Goal: Use online tool/utility: Utilize a website feature to perform a specific function

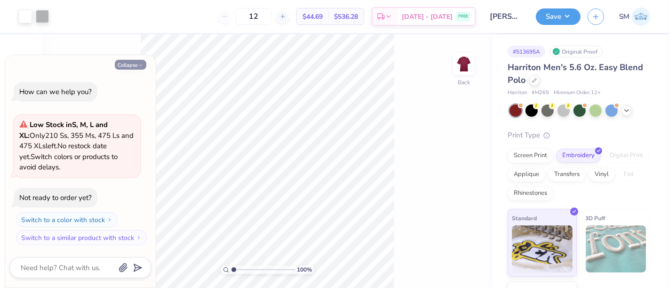
click at [142, 67] on icon "button" at bounding box center [141, 66] width 6 height 6
type textarea "x"
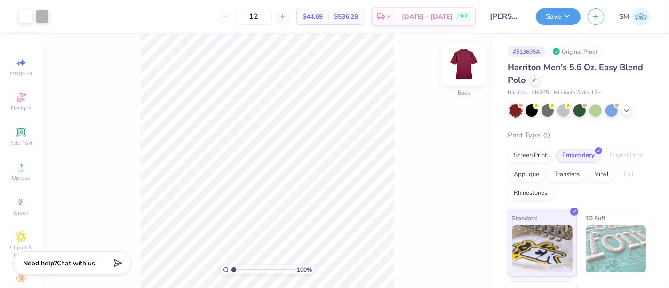
click at [469, 65] on img at bounding box center [464, 64] width 38 height 38
click at [476, 61] on img at bounding box center [464, 64] width 38 height 38
drag, startPoint x: 234, startPoint y: 270, endPoint x: 268, endPoint y: 277, distance: 35.1
type input "6.49"
click at [268, 274] on input "range" at bounding box center [264, 269] width 64 height 8
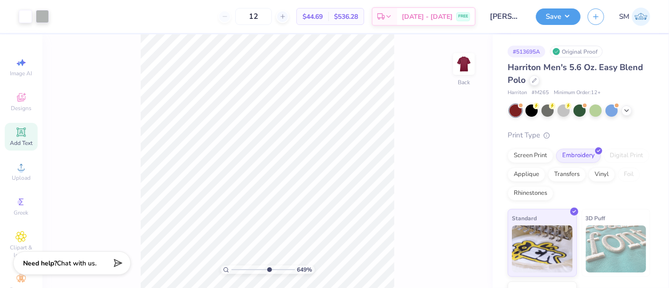
click at [16, 138] on div "Add Text" at bounding box center [21, 137] width 33 height 28
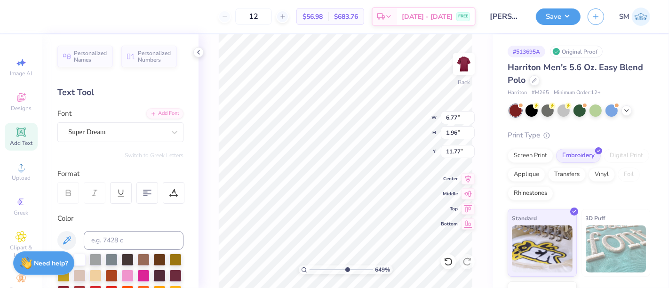
scroll to position [8, 1]
type textarea "™"
click at [114, 132] on div "Super Dream" at bounding box center [116, 132] width 99 height 15
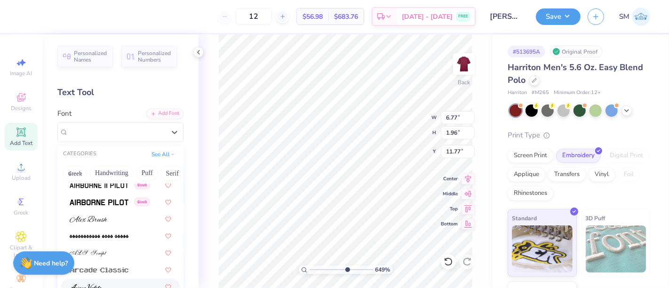
scroll to position [279, 0]
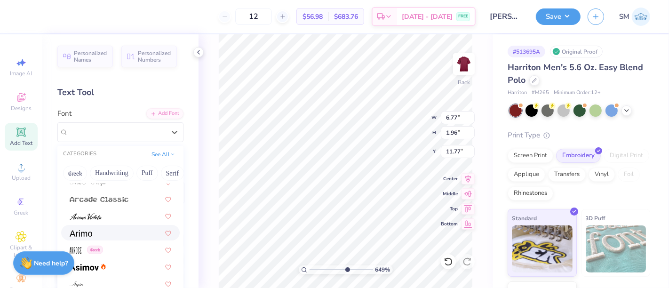
click at [101, 234] on div at bounding box center [121, 233] width 102 height 10
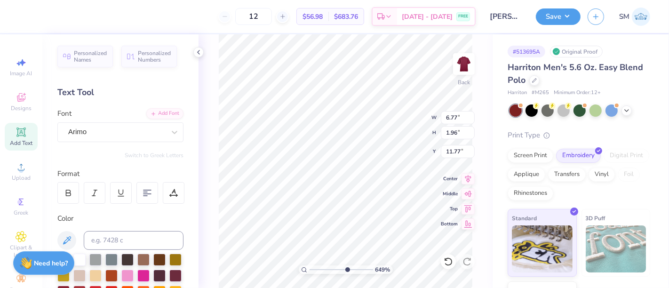
scroll to position [8, 1]
type input "0.16"
type input "0.07"
type input "3.08"
type input "0.10"
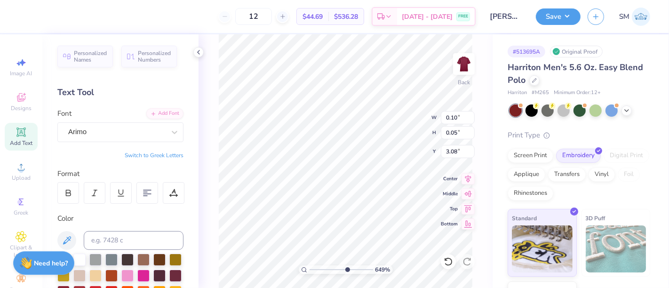
type input "0.05"
type input "3.11"
type input "5.99"
click at [343, 268] on input "range" at bounding box center [342, 269] width 64 height 8
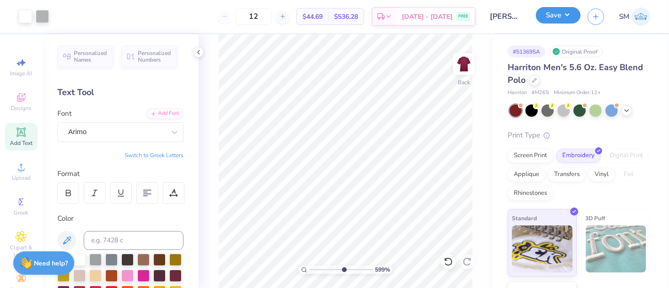
click at [560, 15] on button "Save" at bounding box center [558, 15] width 45 height 16
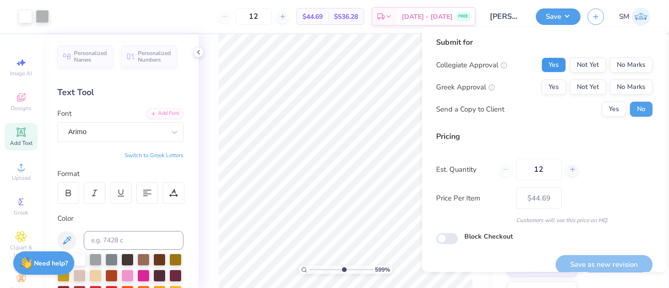
click at [546, 64] on button "Yes" at bounding box center [554, 64] width 24 height 15
drag, startPoint x: 613, startPoint y: 83, endPoint x: 610, endPoint y: 96, distance: 12.9
click at [613, 85] on button "No Marks" at bounding box center [631, 87] width 43 height 15
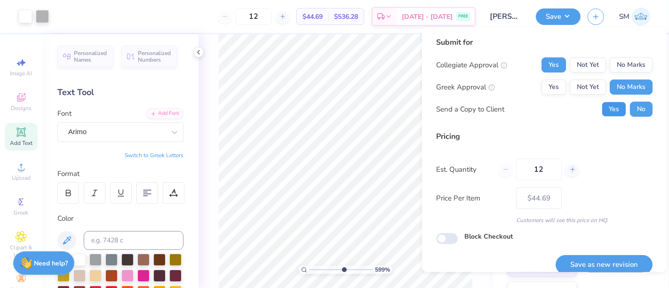
drag, startPoint x: 610, startPoint y: 108, endPoint x: 594, endPoint y: 163, distance: 57.3
click at [608, 110] on button "Yes" at bounding box center [614, 109] width 24 height 15
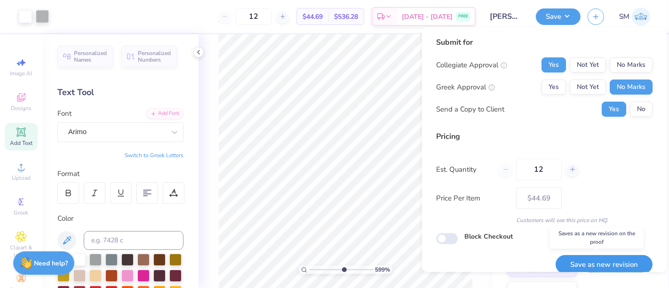
click at [599, 261] on button "Save as new revision" at bounding box center [604, 264] width 97 height 19
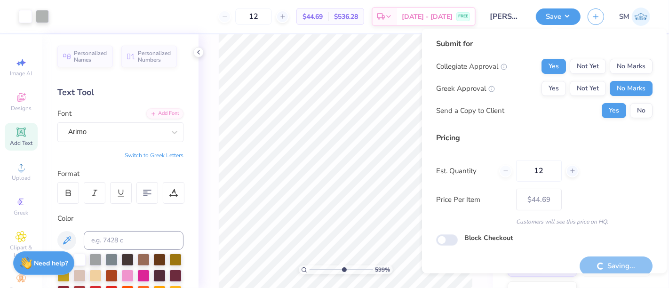
scroll to position [10, 0]
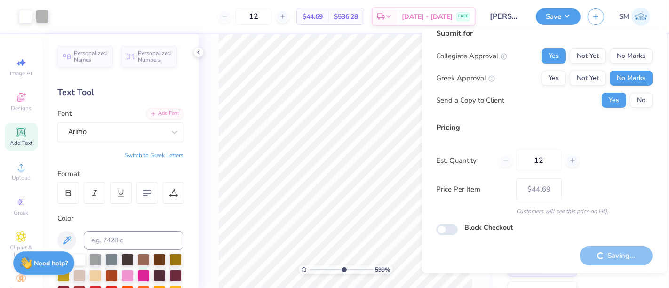
type input "– –"
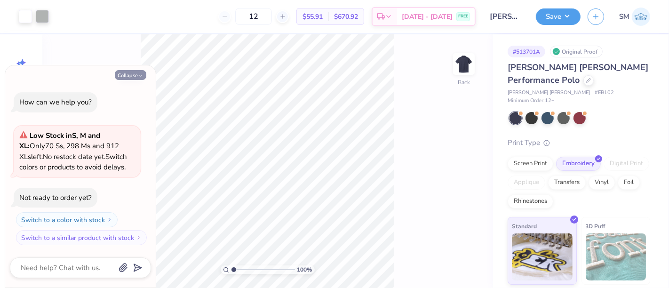
click at [121, 76] on button "Collapse" at bounding box center [131, 75] width 32 height 10
type textarea "x"
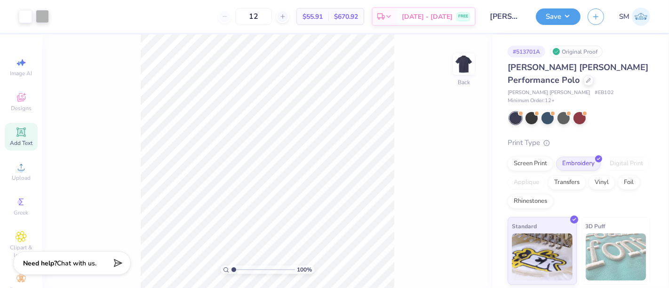
click at [17, 131] on icon at bounding box center [20, 132] width 9 height 9
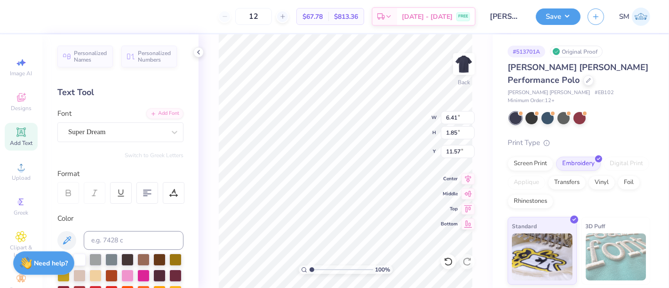
scroll to position [8, 1]
paste textarea "™"
type textarea "™"
click at [96, 132] on div "Super Dream" at bounding box center [116, 132] width 99 height 15
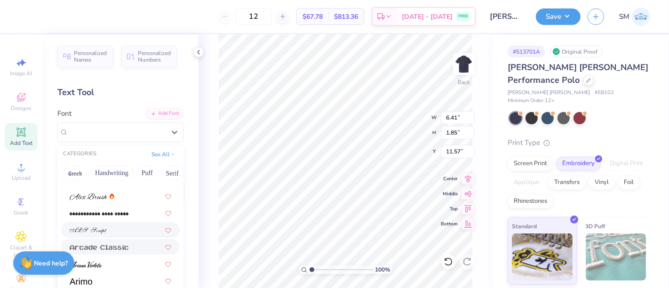
scroll to position [232, 0]
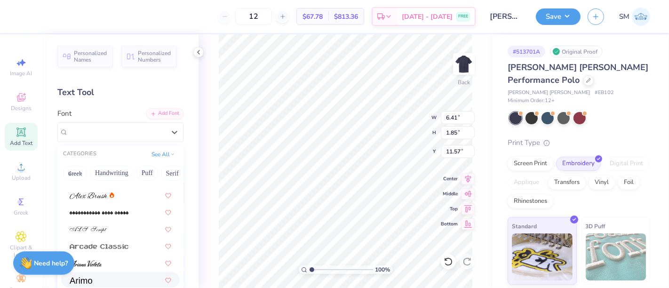
click at [99, 280] on div at bounding box center [121, 280] width 102 height 10
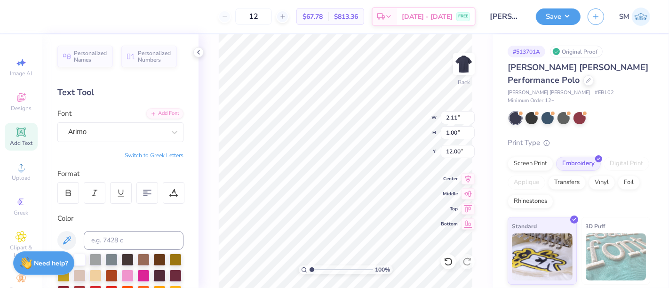
type input "0.61"
type input "0.29"
type input "2.71"
drag, startPoint x: 314, startPoint y: 270, endPoint x: 332, endPoint y: 269, distance: 17.4
type input "4.12"
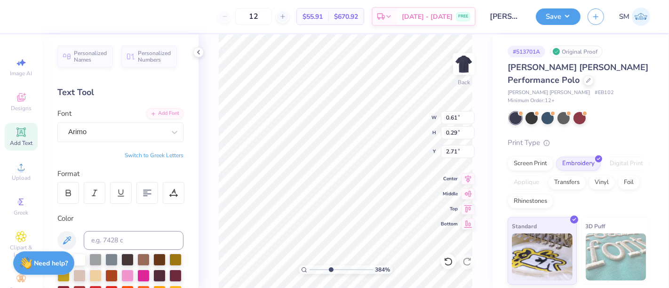
click at [331, 269] on input "range" at bounding box center [342, 269] width 64 height 8
type input "3.00"
type input "0.32"
type input "0.15"
type input "3.00"
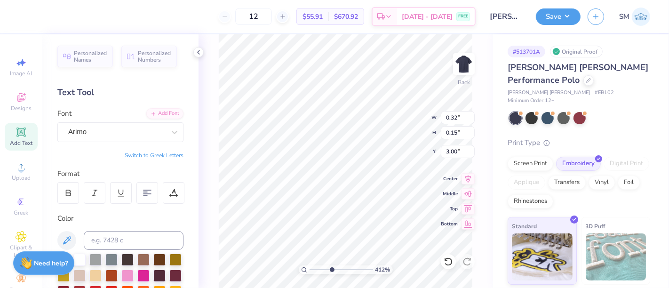
type input "0.21"
type input "0.10"
type input "3.08"
type input "0.17"
type input "0.08"
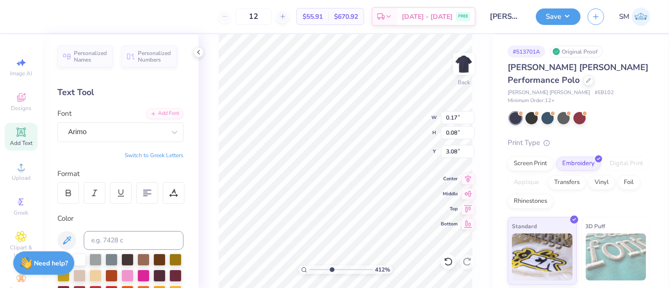
type input "3.10"
drag, startPoint x: 330, startPoint y: 268, endPoint x: 319, endPoint y: 269, distance: 10.9
type input "2.19"
click at [319, 269] on input "range" at bounding box center [342, 269] width 64 height 8
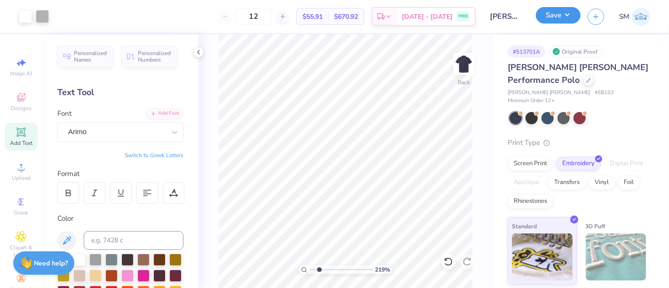
click at [551, 14] on button "Save" at bounding box center [558, 15] width 45 height 16
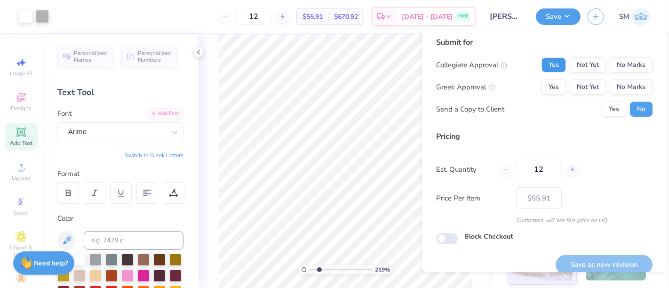
click at [548, 63] on button "Yes" at bounding box center [554, 64] width 24 height 15
drag, startPoint x: 616, startPoint y: 90, endPoint x: 612, endPoint y: 95, distance: 6.0
click at [616, 90] on button "No Marks" at bounding box center [631, 87] width 43 height 15
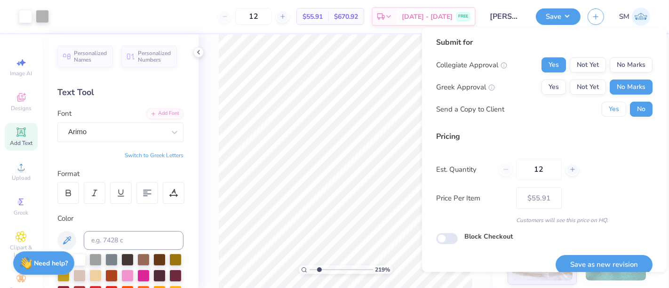
drag, startPoint x: 606, startPoint y: 109, endPoint x: 608, endPoint y: 120, distance: 11.4
click at [606, 109] on button "Yes" at bounding box center [614, 109] width 24 height 15
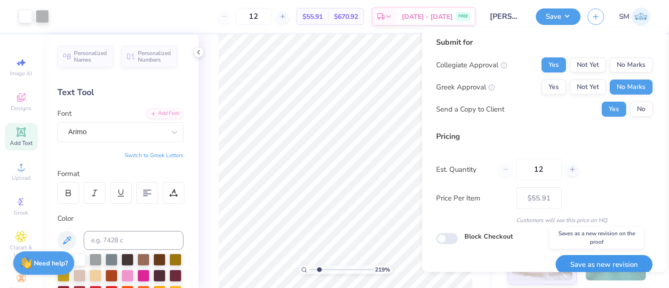
click at [606, 261] on button "Save as new revision" at bounding box center [604, 264] width 97 height 19
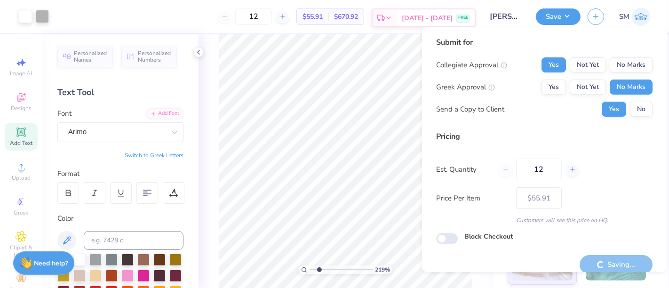
type input "– –"
